Goal: Task Accomplishment & Management: Manage account settings

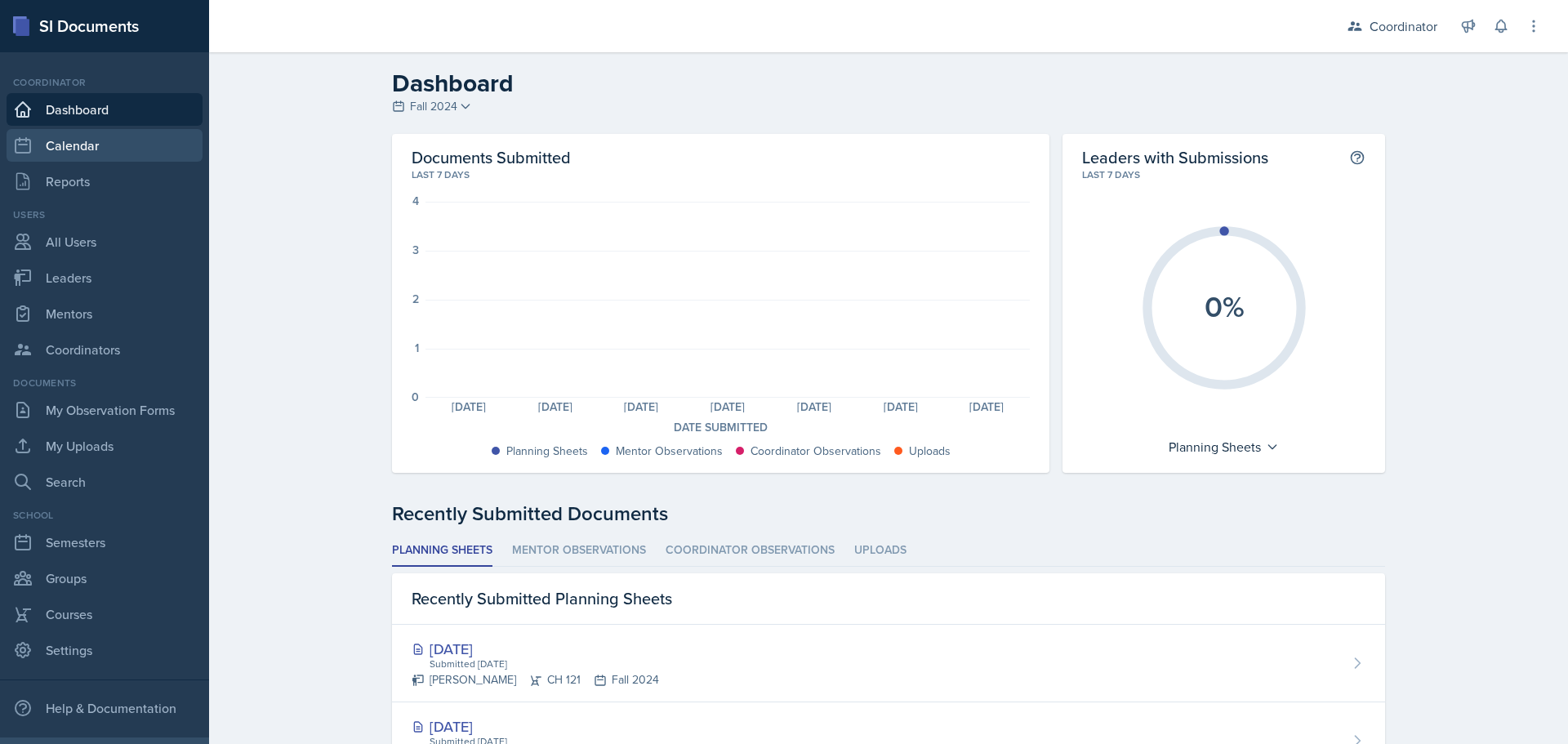
click at [98, 142] on link "Calendar" at bounding box center [104, 145] width 196 height 33
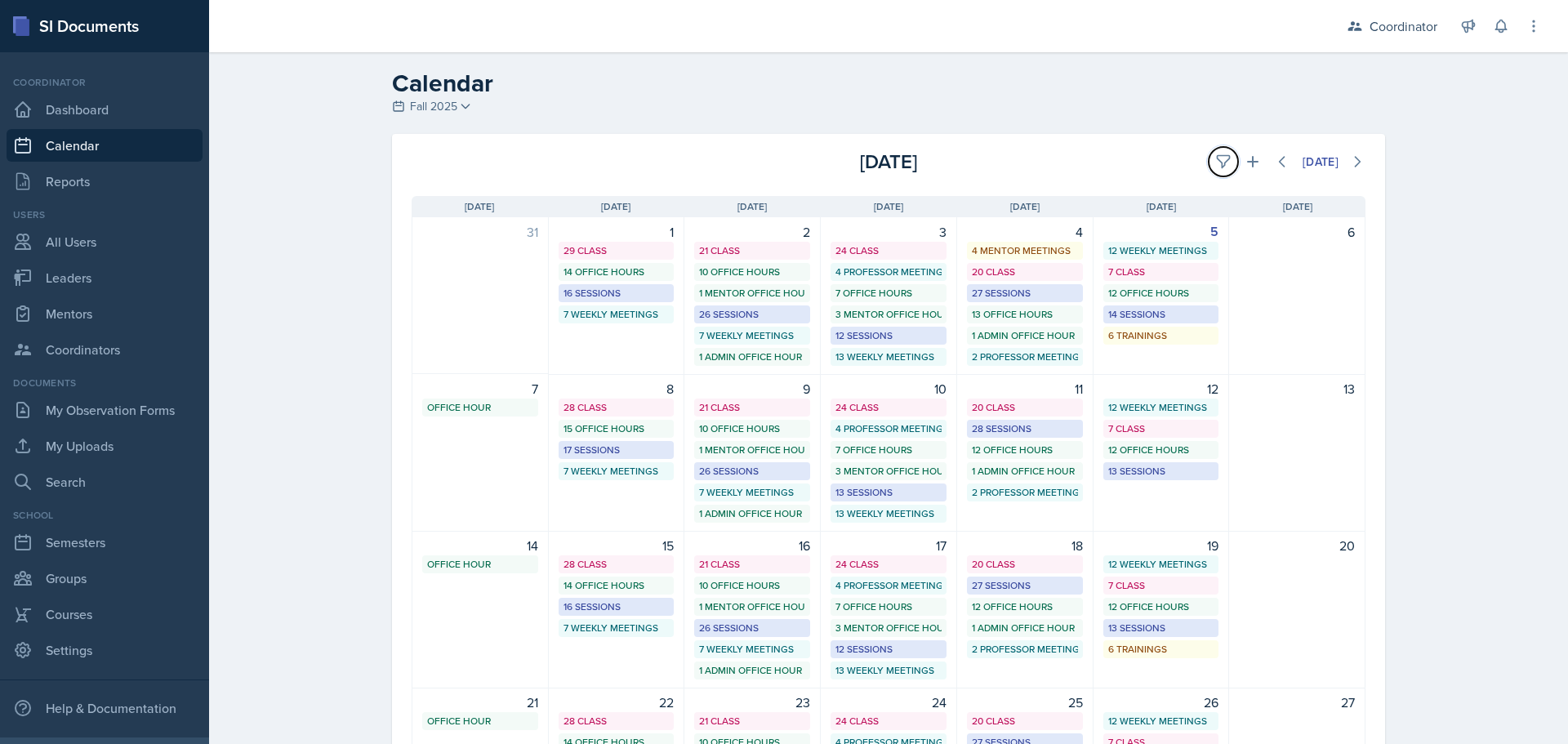
click at [1208, 151] on button at bounding box center [1223, 161] width 29 height 29
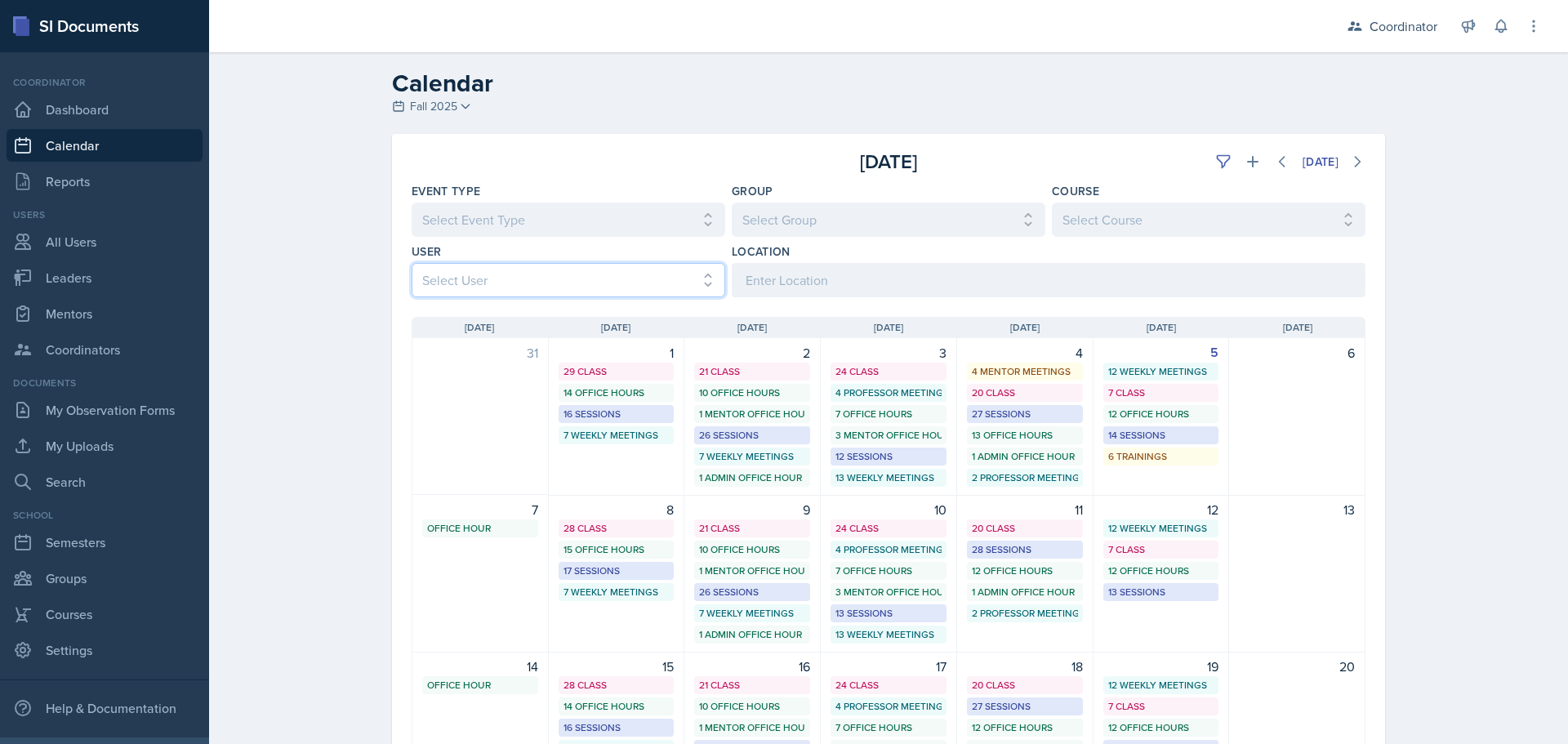
drag, startPoint x: 499, startPoint y: 280, endPoint x: 501, endPoint y: 290, distance: 10.2
click at [499, 280] on select "Select User All [PERSON_NAME] [PERSON_NAME] [PERSON_NAME] [PERSON_NAME] [PERSON…" at bounding box center [568, 280] width 314 height 34
select select "f6606d3f-bd4c-4ea0-8ca5-5f2bbfc36916"
click at [411, 263] on select "Select User All [PERSON_NAME] [PERSON_NAME] [PERSON_NAME] [PERSON_NAME] [PERSON…" at bounding box center [568, 280] width 314 height 34
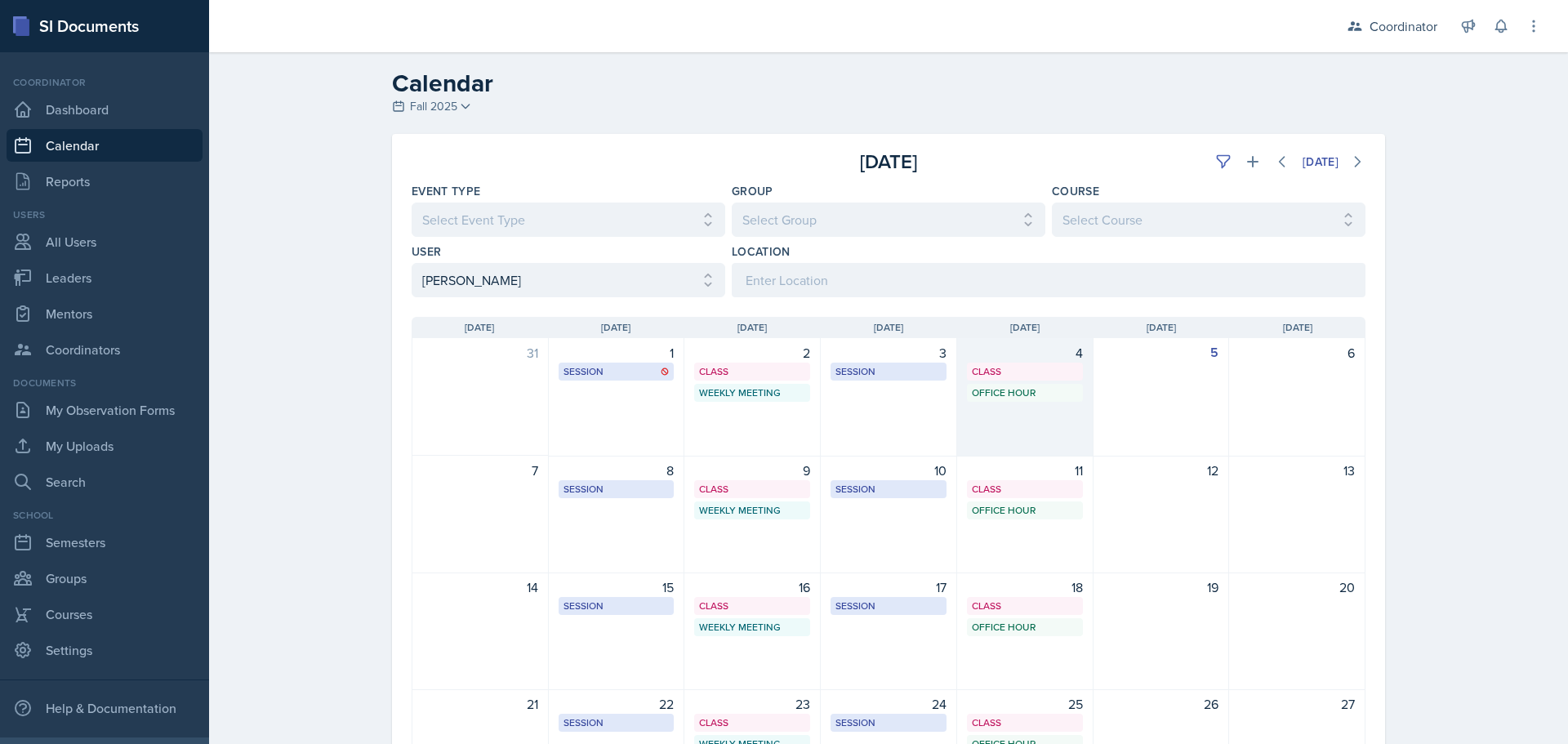
click at [1049, 413] on div "4 Class MOR 294 9:40 AM - 11:00 AM Office Hour SSC 6:00 PM - 7:00 PM" at bounding box center [1025, 397] width 136 height 119
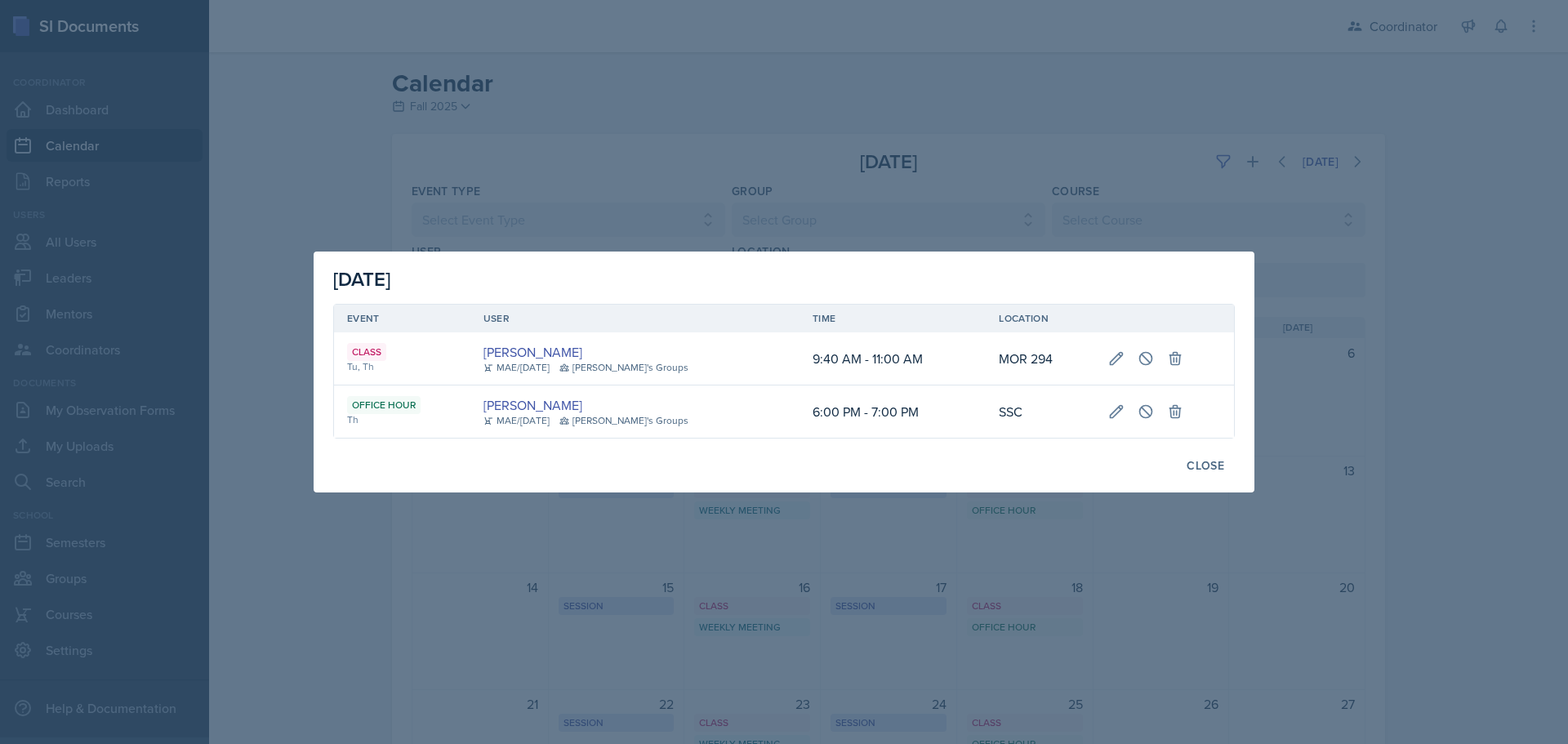
click at [992, 170] on div at bounding box center [784, 372] width 1568 height 744
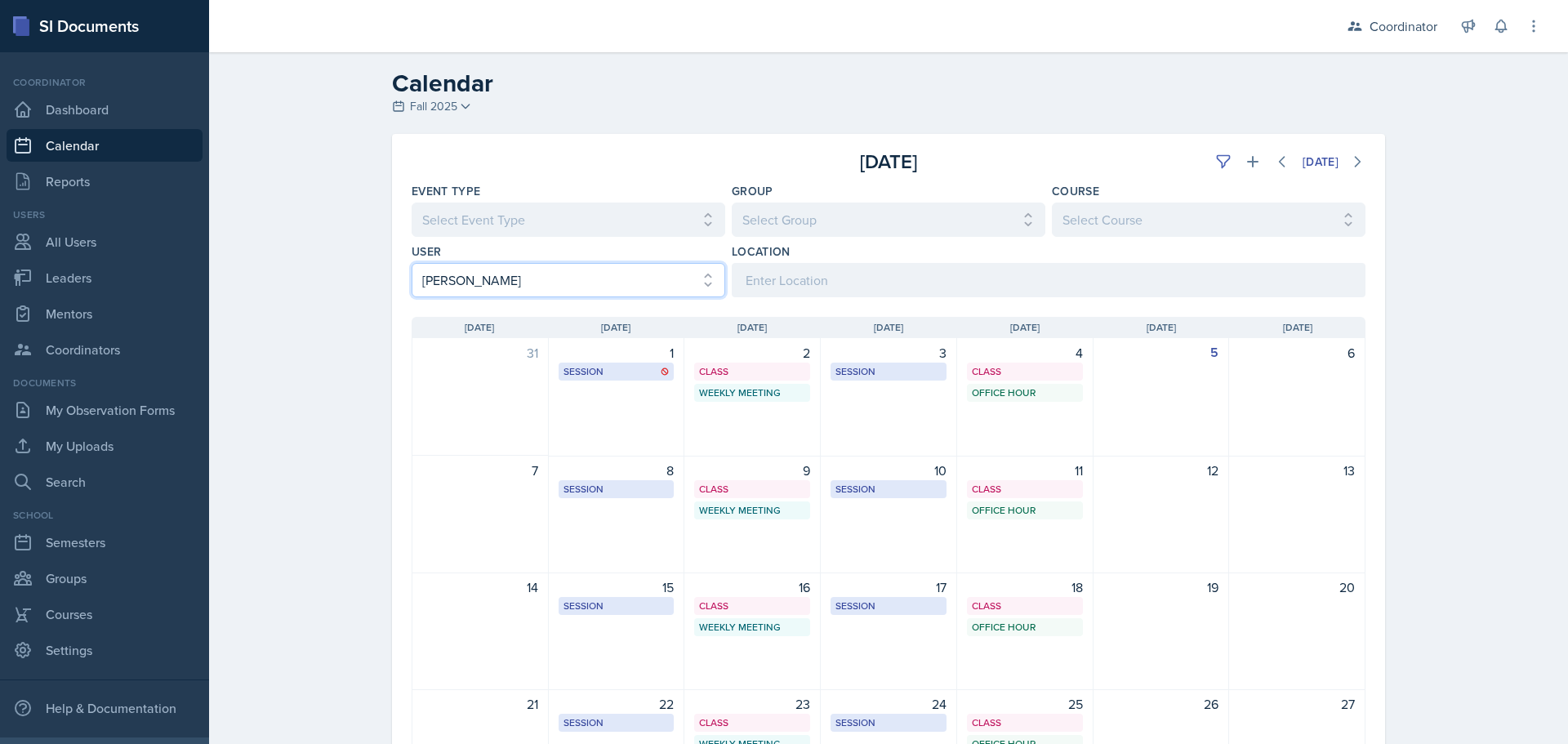
click at [468, 275] on select "Select User All [PERSON_NAME] [PERSON_NAME] [PERSON_NAME] [PERSON_NAME] [PERSON…" at bounding box center [568, 280] width 314 height 34
select select
click at [411, 263] on select "Select User All [PERSON_NAME] [PERSON_NAME] [PERSON_NAME] [PERSON_NAME] [PERSON…" at bounding box center [568, 280] width 314 height 34
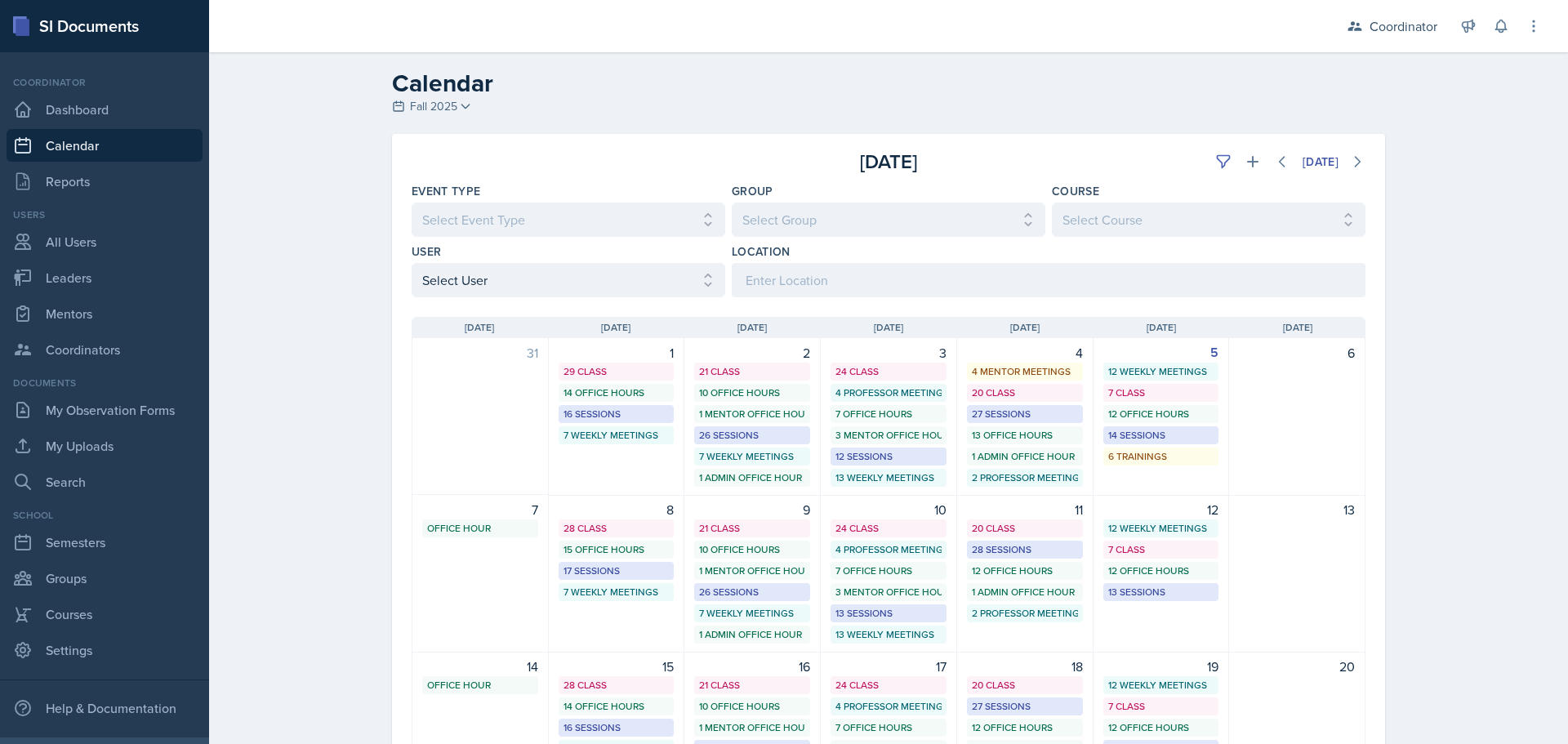
click at [1198, 146] on div "September 2025 Today" at bounding box center [889, 154] width 993 height 43
drag, startPoint x: 1218, startPoint y: 167, endPoint x: 1185, endPoint y: 166, distance: 33.0
click at [1217, 166] on icon at bounding box center [1223, 162] width 17 height 17
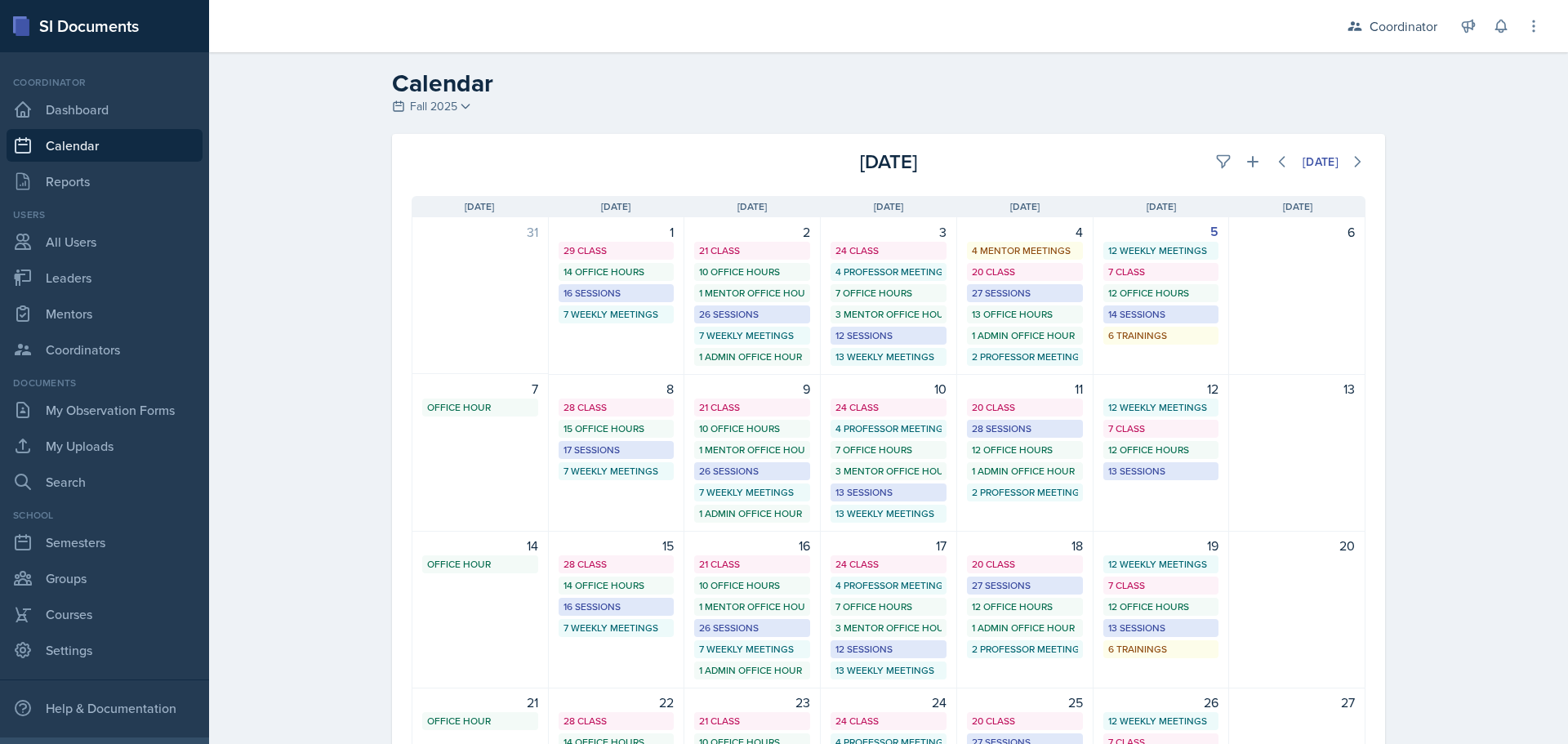
click at [1056, 180] on div "Sunday Sun Monday Mon Tuesday Tue Wednesday Wed Thursday Thu Friday Fri Saturda…" at bounding box center [889, 599] width 993 height 846
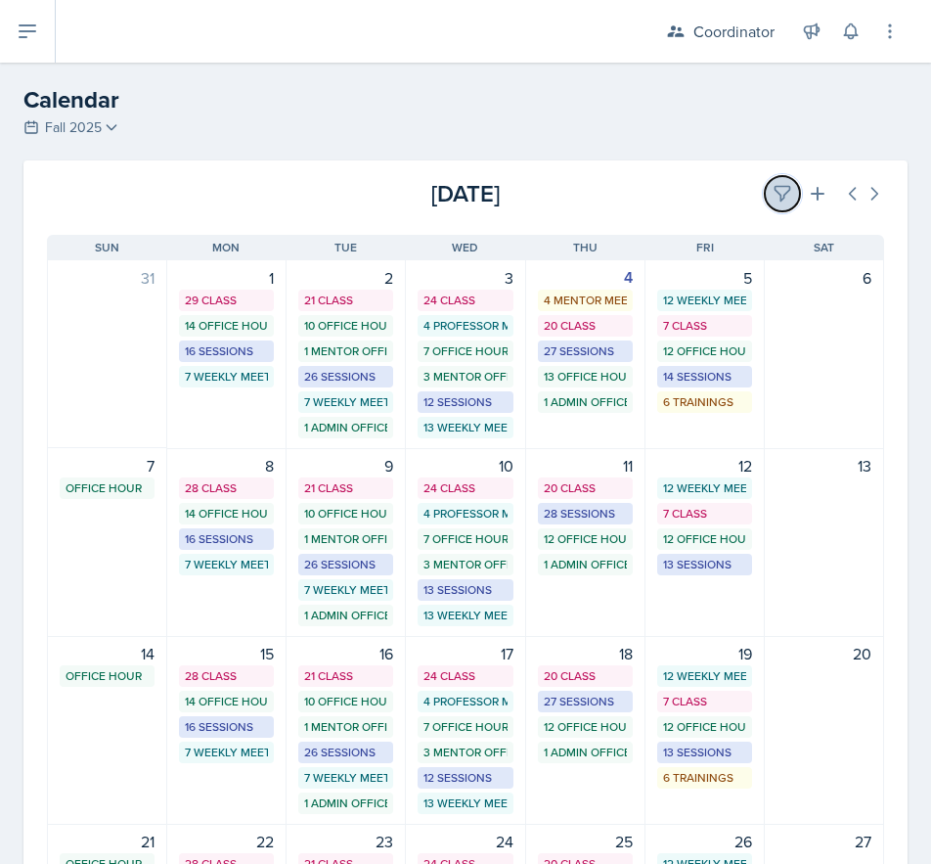
click at [767, 207] on button at bounding box center [782, 193] width 35 height 35
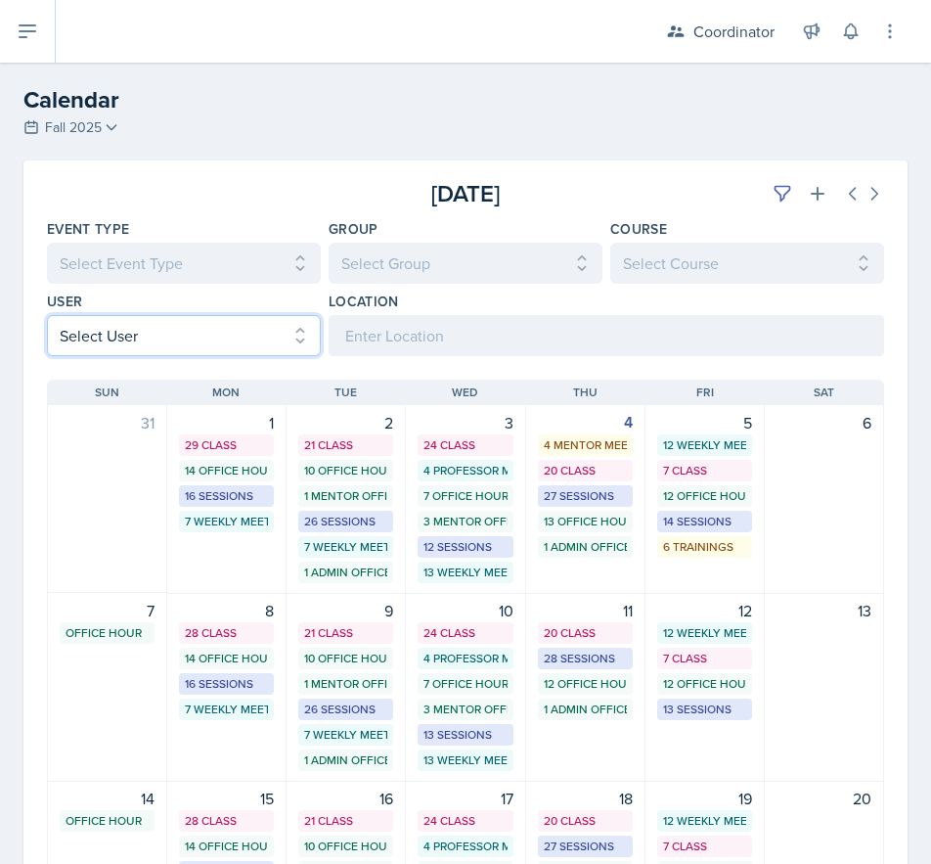
click at [147, 351] on select "Select User All [PERSON_NAME] [PERSON_NAME] [PERSON_NAME] [PERSON_NAME] [PERSON…" at bounding box center [184, 335] width 274 height 41
select select "e1f64496-de37-4055-b050-68d5dd583de1"
click at [47, 315] on select "Select User All [PERSON_NAME] [PERSON_NAME] [PERSON_NAME] [PERSON_NAME] [PERSON…" at bounding box center [184, 335] width 274 height 41
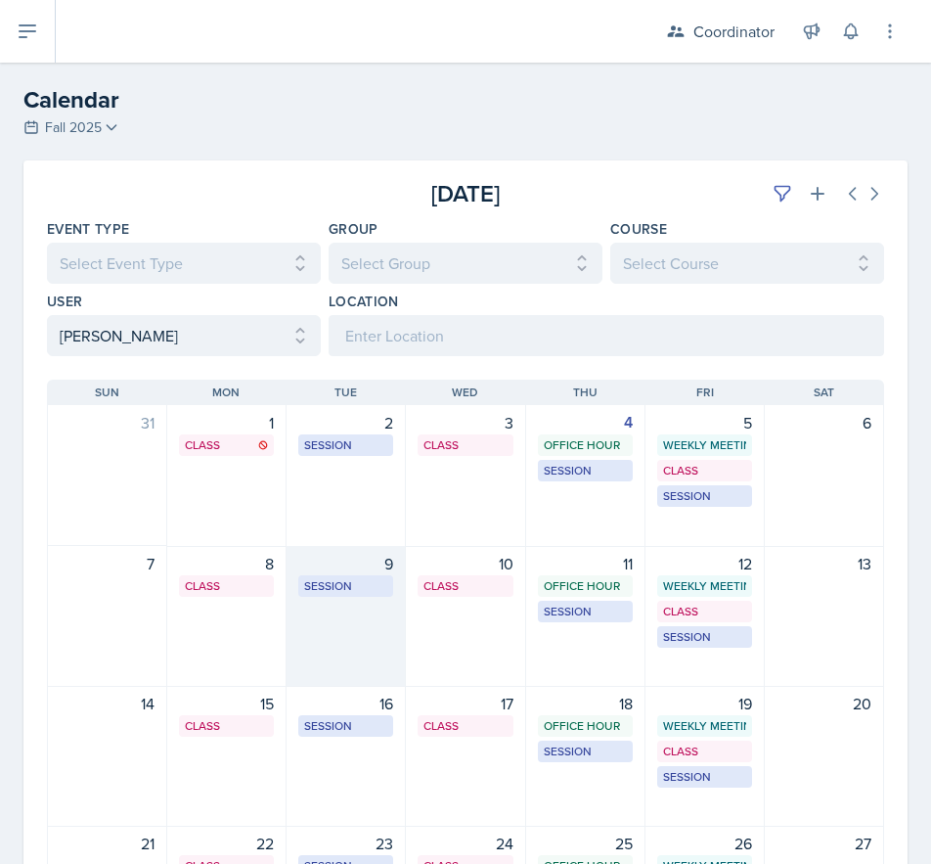
click at [365, 617] on div "9 Session MSB 106 10:00 AM - 11:00 AM" at bounding box center [346, 616] width 119 height 141
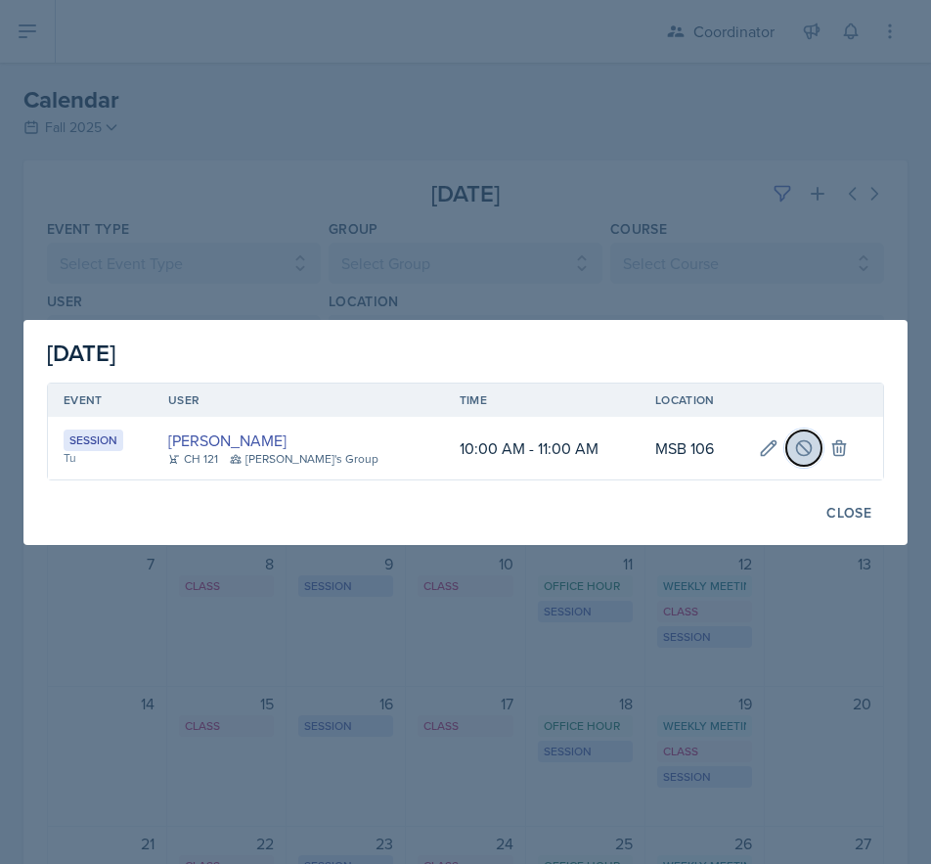
click at [794, 450] on icon at bounding box center [804, 448] width 20 height 20
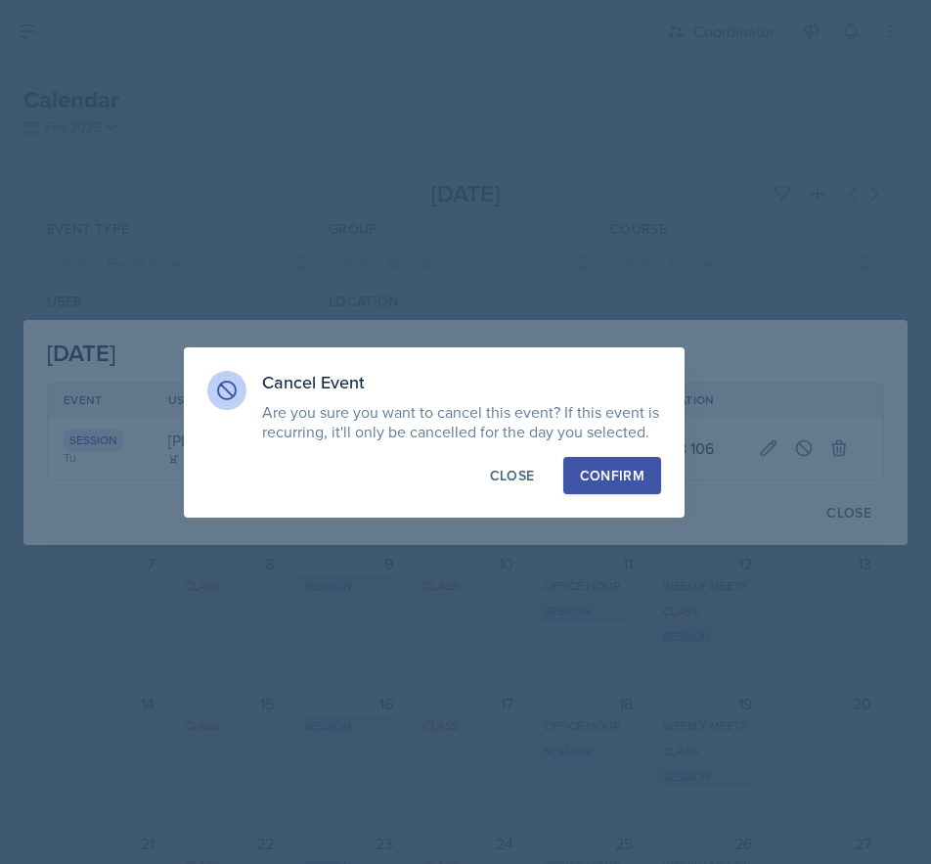
click at [597, 477] on div "Confirm" at bounding box center [612, 476] width 65 height 20
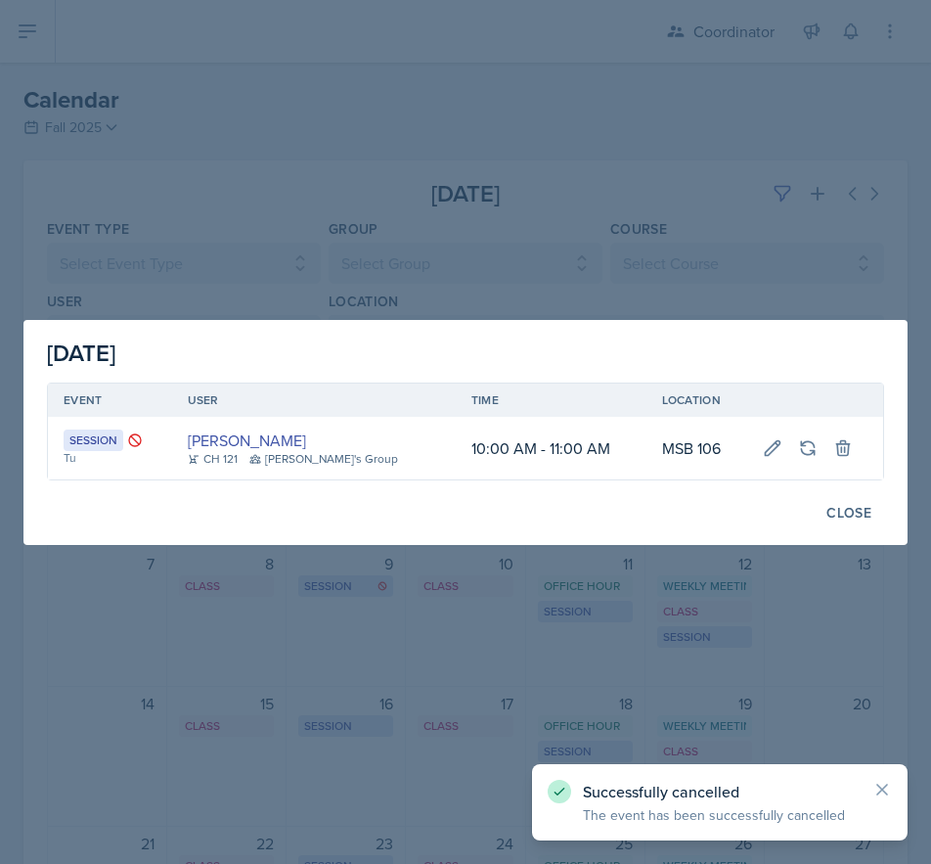
click at [638, 236] on div at bounding box center [465, 432] width 931 height 864
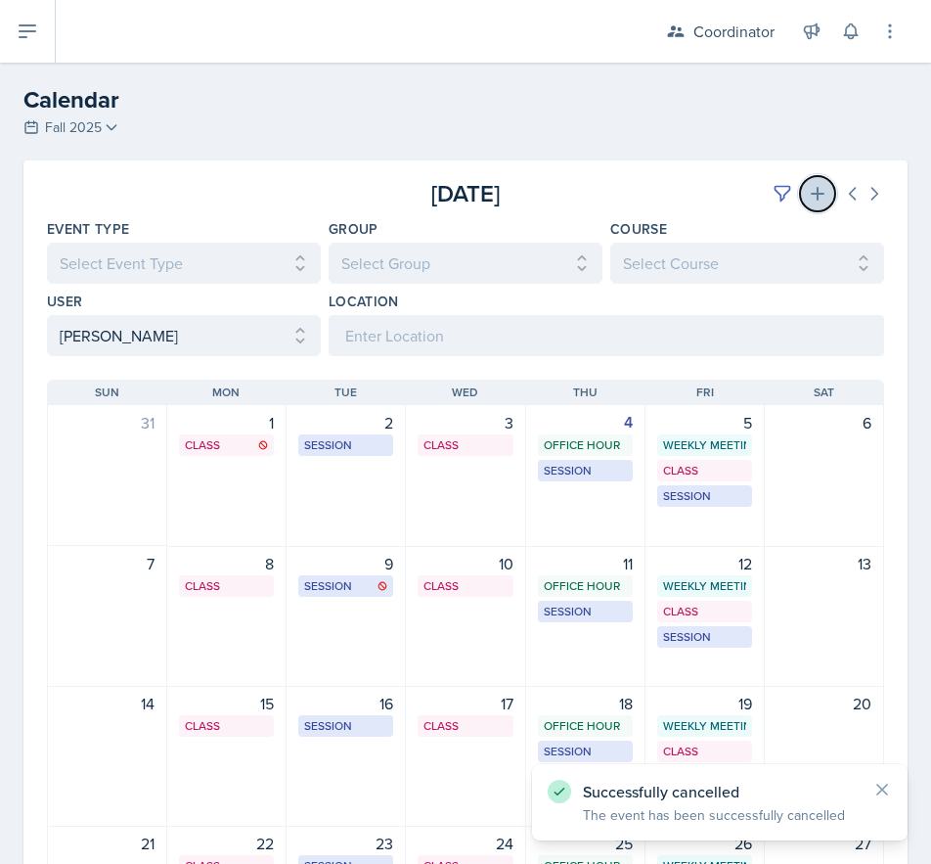
click at [808, 192] on icon at bounding box center [818, 194] width 20 height 20
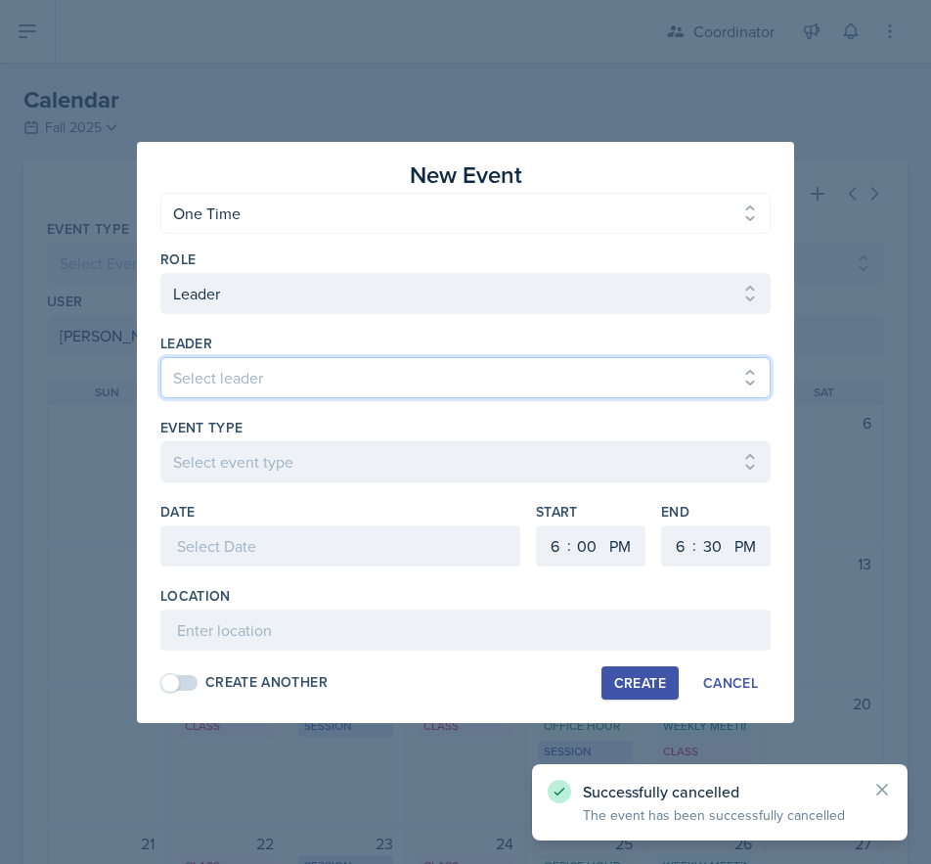
click at [185, 377] on select "Select leader [PERSON_NAME] [PERSON_NAME] [PERSON_NAME] [PERSON_NAME] [PERSON_N…" at bounding box center [465, 377] width 611 height 41
select select "9da4bcd3-4707-4b9b-b441-30f0b95994b1"
click at [160, 357] on select "Select leader [PERSON_NAME] [PERSON_NAME] [PERSON_NAME] [PERSON_NAME] [PERSON_N…" at bounding box center [465, 377] width 611 height 41
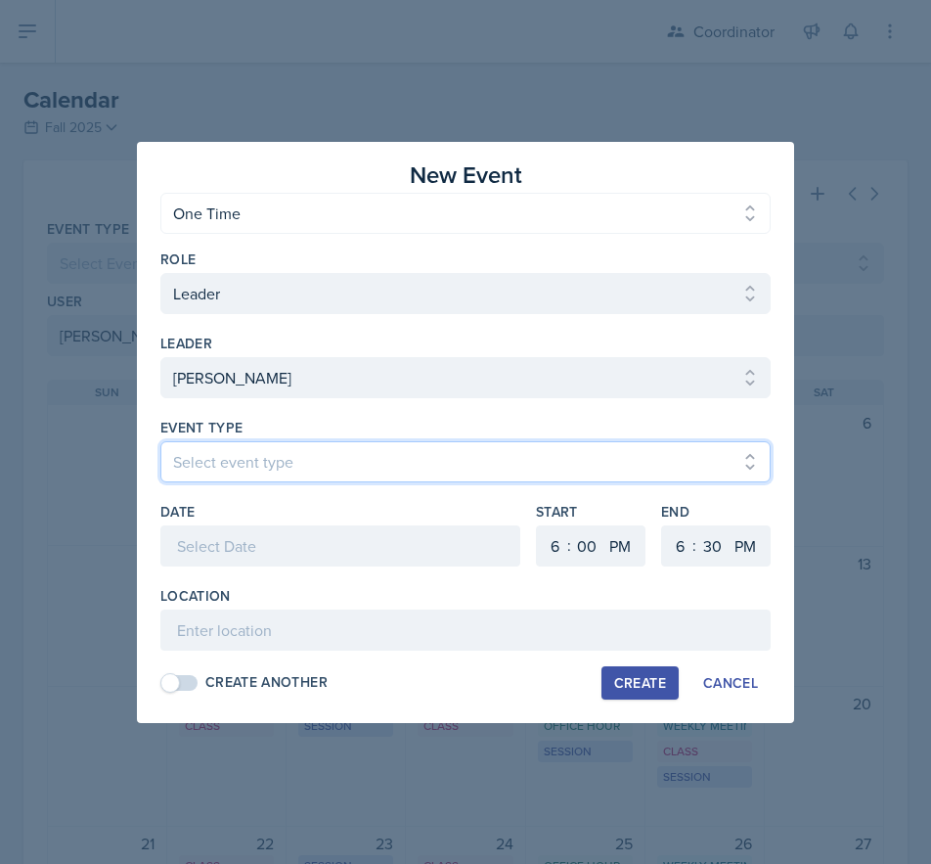
click at [207, 469] on select "Select event type Admin Office Hour Cal Workshop Class Class Announcement LA Pe…" at bounding box center [465, 461] width 611 height 41
select select "30b582fb-8ac9-49fb-a214-1fb047ccc295"
click at [160, 441] on select "Select event type Admin Office Hour Cal Workshop Class Class Announcement LA Pe…" at bounding box center [465, 461] width 611 height 41
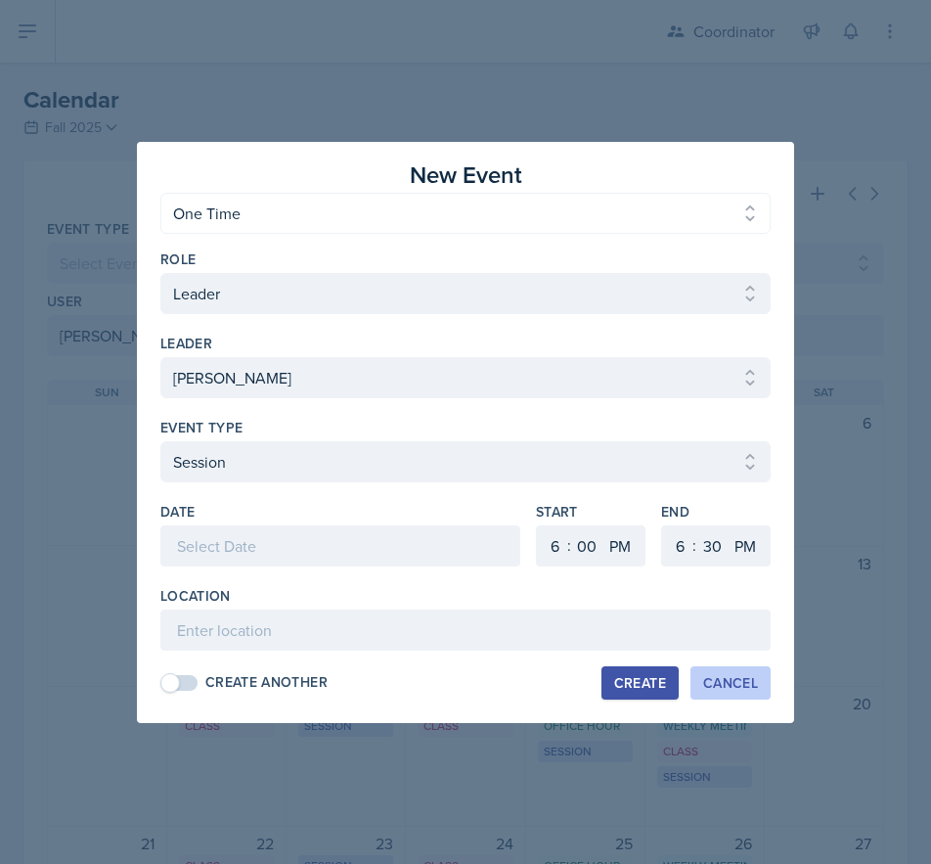
click at [717, 688] on div "Cancel" at bounding box center [731, 683] width 55 height 16
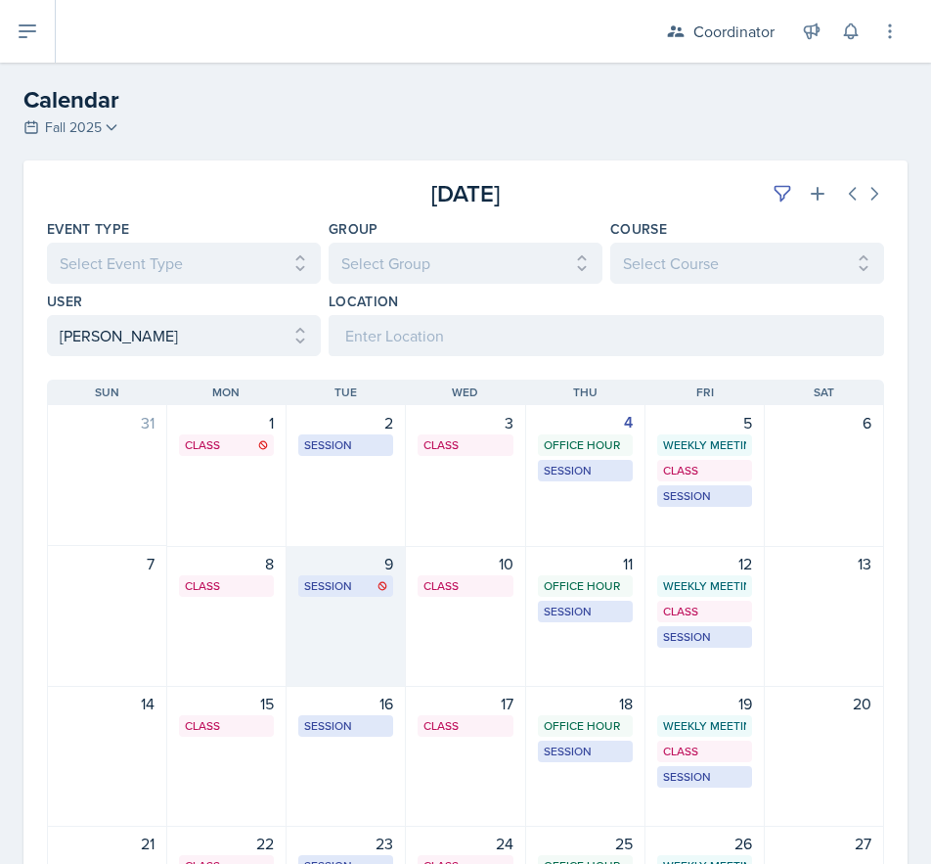
click at [347, 626] on div "9 Session MSB 106 10:00 AM - 11:00 AM" at bounding box center [346, 616] width 119 height 141
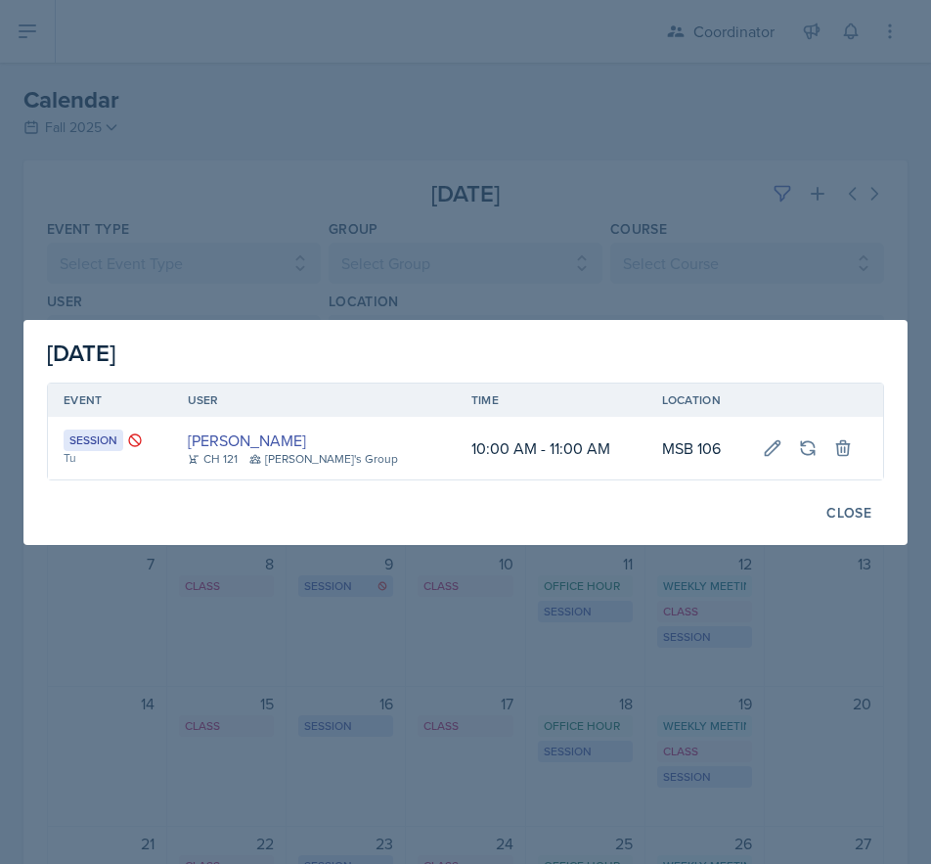
click at [514, 688] on div at bounding box center [465, 432] width 931 height 864
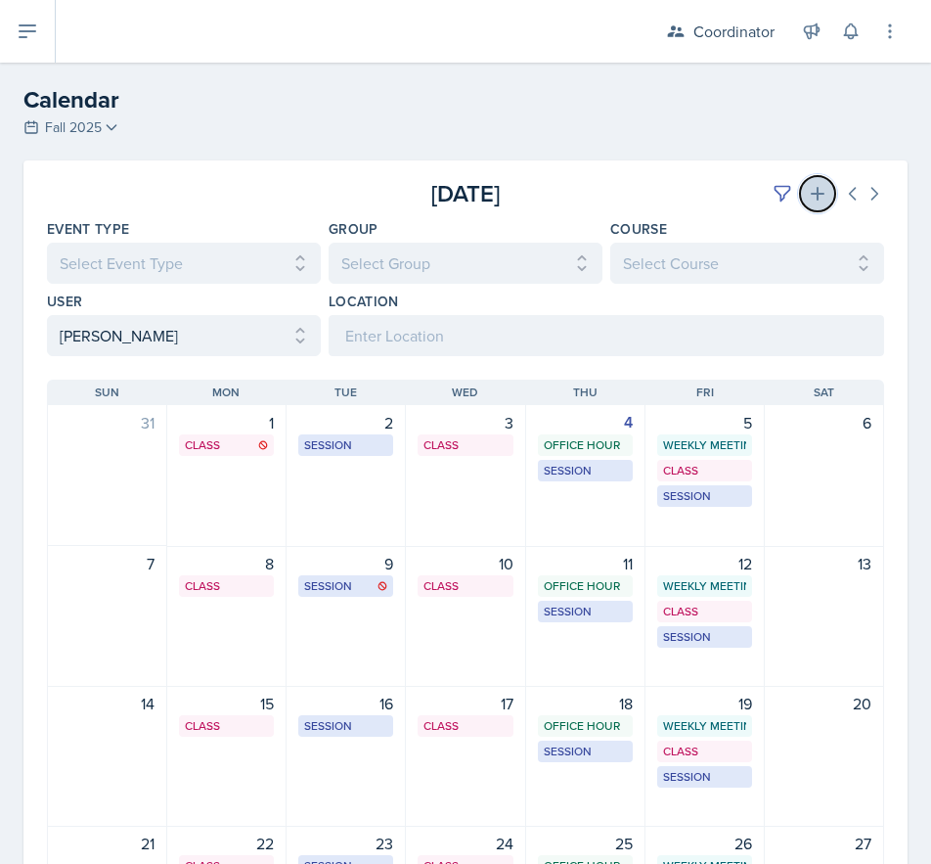
click at [808, 197] on icon at bounding box center [818, 194] width 20 height 20
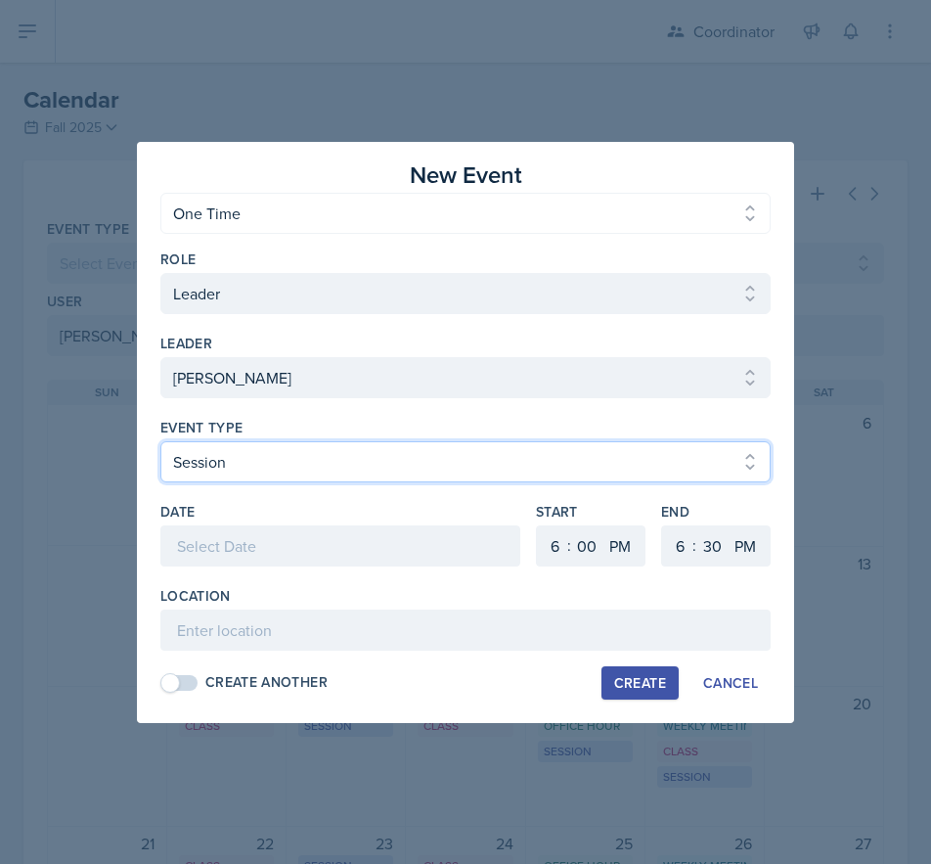
click at [204, 459] on select "Select event type Admin Office Hour Cal Workshop Class Class Announcement LA Pe…" at bounding box center [465, 461] width 611 height 41
click at [204, 467] on select "Select event type Admin Office Hour Cal Workshop Class Class Announcement LA Pe…" at bounding box center [465, 461] width 611 height 41
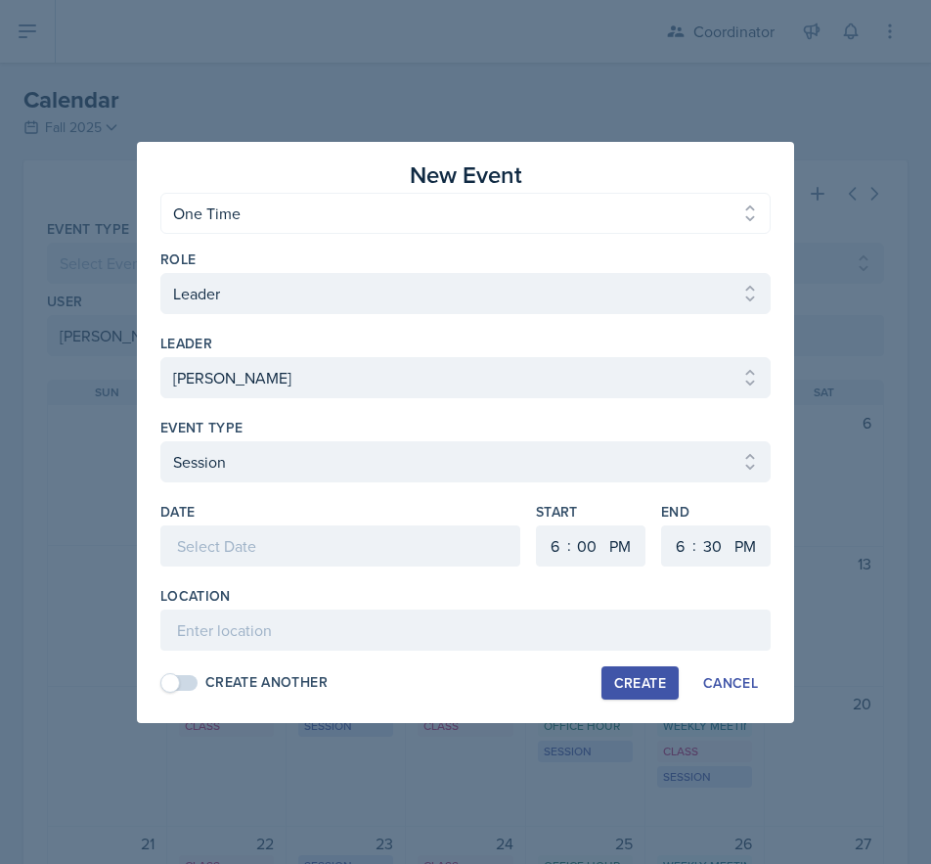
click at [212, 533] on div at bounding box center [340, 545] width 360 height 41
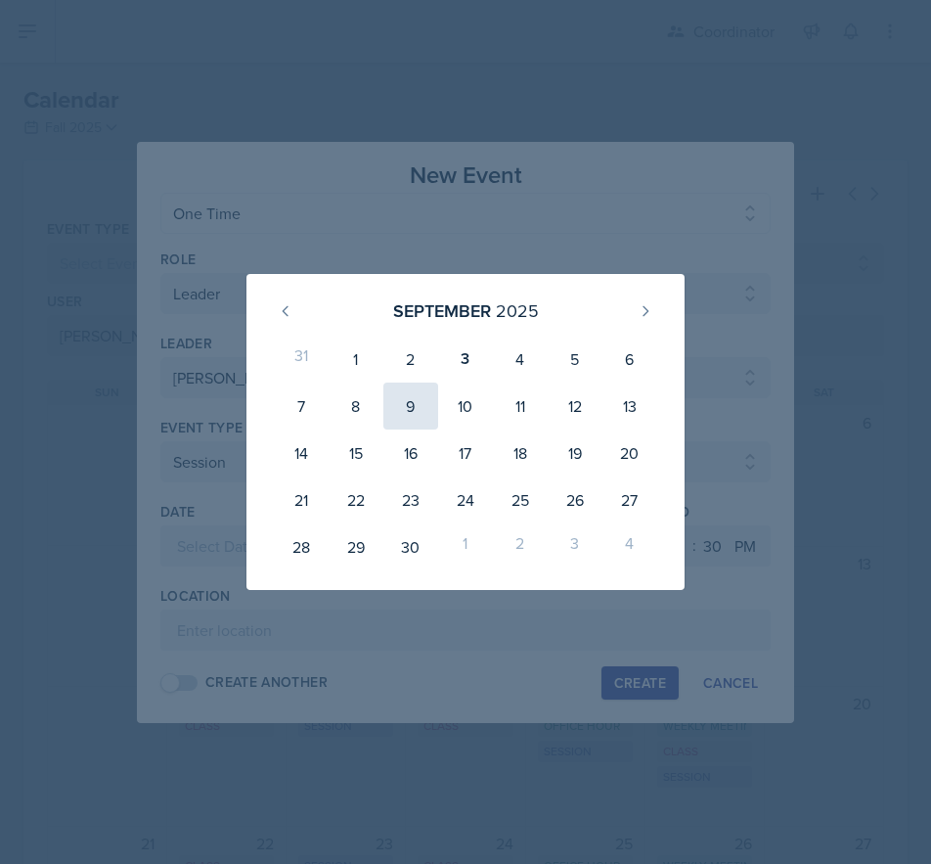
click at [410, 413] on div "9" at bounding box center [411, 406] width 55 height 47
type input "[DATE]"
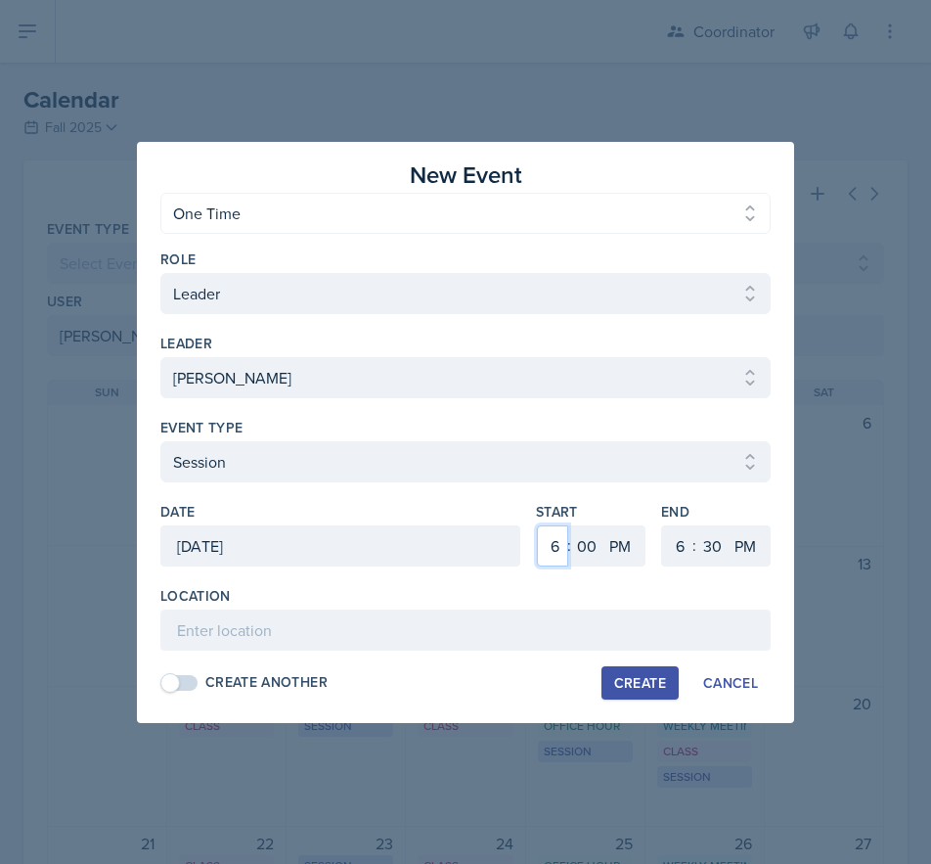
click at [551, 549] on select "1 2 3 4 5 6 7 8 9 10 11 12" at bounding box center [552, 545] width 31 height 41
select select "10"
click at [537, 525] on select "1 2 3 4 5 6 7 8 9 10 11 12" at bounding box center [552, 545] width 31 height 41
drag, startPoint x: 611, startPoint y: 549, endPoint x: 612, endPoint y: 565, distance: 15.7
click at [612, 553] on select "AM PM" at bounding box center [622, 545] width 39 height 41
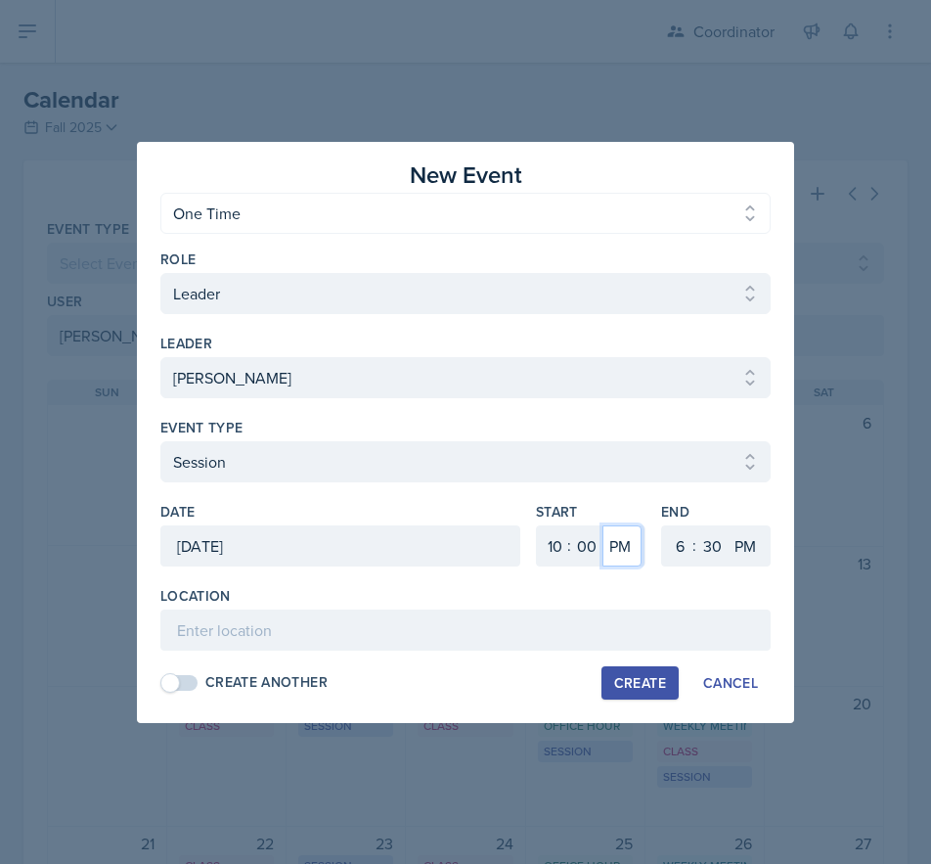
select select "AM"
click at [603, 525] on select "AM PM" at bounding box center [622, 545] width 39 height 41
click at [610, 586] on div "Location" at bounding box center [465, 596] width 611 height 20
click at [673, 543] on select "1 2 3 4 5 6 7 8 9 10 11 12" at bounding box center [677, 545] width 31 height 41
select select "11"
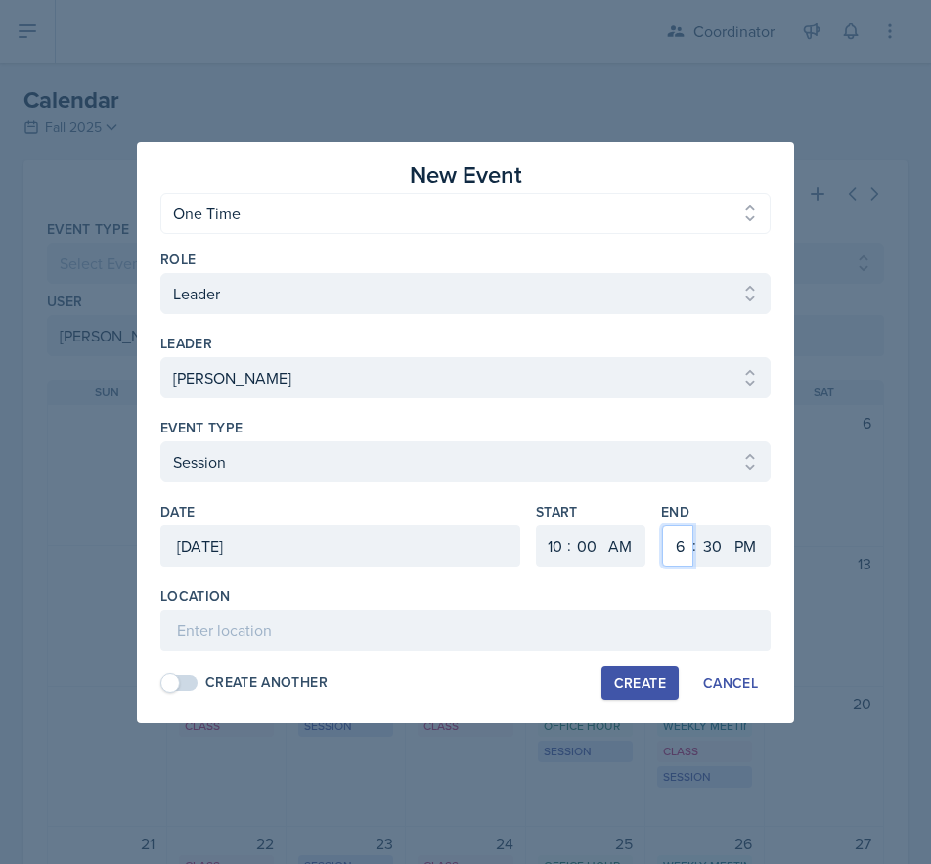
click at [662, 525] on select "1 2 3 4 5 6 7 8 9 10 11 12" at bounding box center [677, 545] width 31 height 41
drag, startPoint x: 710, startPoint y: 550, endPoint x: 711, endPoint y: 532, distance: 17.6
click at [710, 550] on select "00 05 10 15 20 25 30 35 40 45 50 55" at bounding box center [712, 545] width 31 height 41
select select "0"
click at [697, 525] on select "00 05 10 15 20 25 30 35 40 45 50 55" at bounding box center [712, 545] width 31 height 41
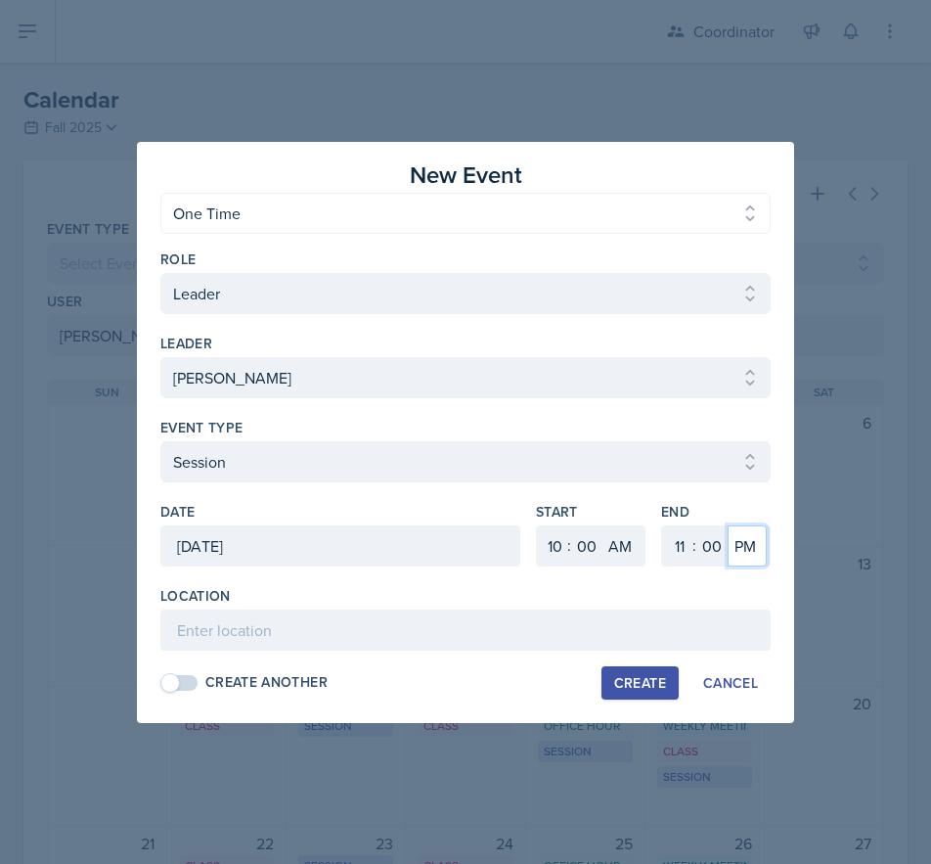
drag, startPoint x: 752, startPoint y: 553, endPoint x: 745, endPoint y: 566, distance: 14.9
click at [752, 553] on select "AM PM" at bounding box center [747, 545] width 39 height 41
select select "AM"
click at [728, 525] on select "AM PM" at bounding box center [747, 545] width 39 height 41
click at [714, 608] on div "Location" at bounding box center [465, 618] width 611 height 65
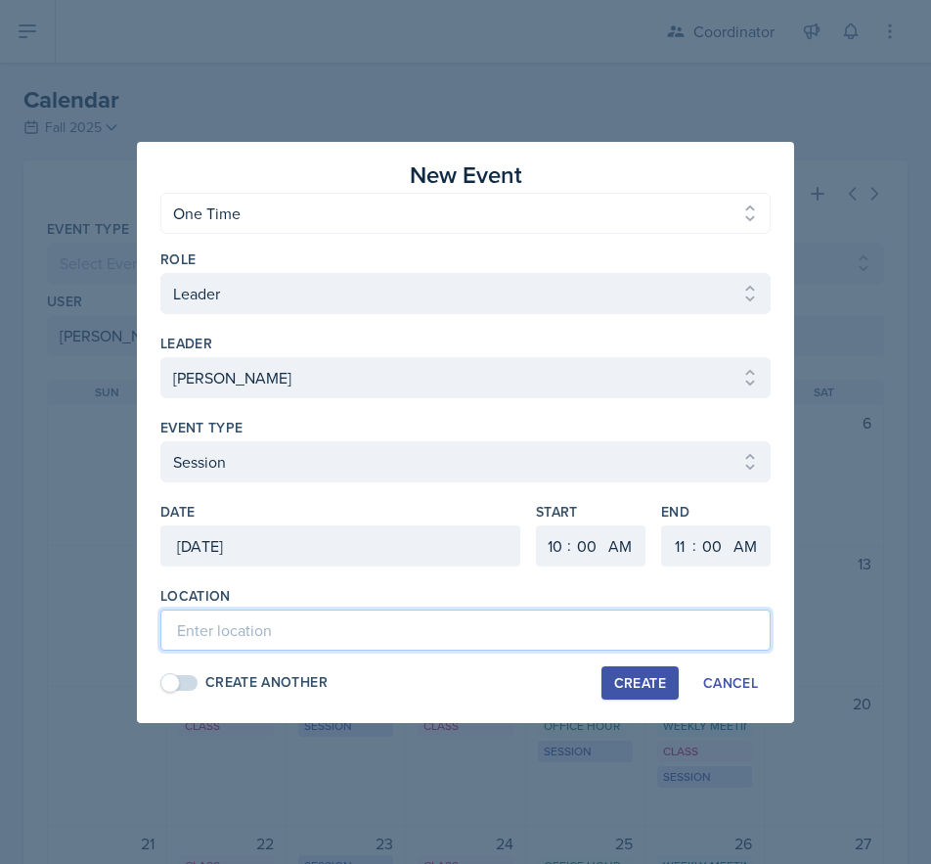
click at [691, 635] on input at bounding box center [465, 630] width 611 height 41
click at [216, 641] on input "MOR - Test Review" at bounding box center [465, 630] width 611 height 41
type input "MOR - Test Review"
